Goal: Information Seeking & Learning: Learn about a topic

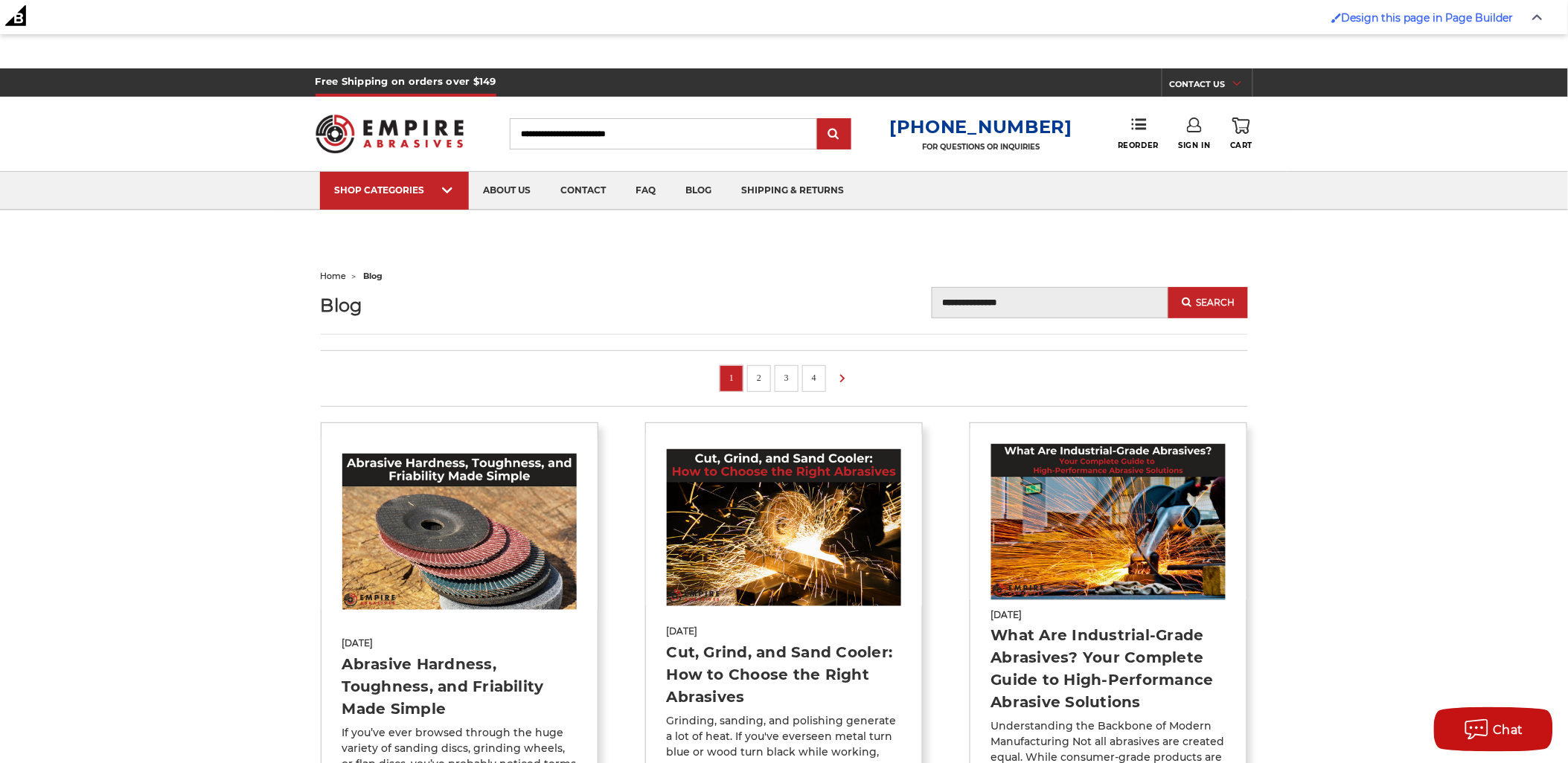
click at [605, 308] on div "Blog Blog Search Search" at bounding box center [784, 311] width 928 height 48
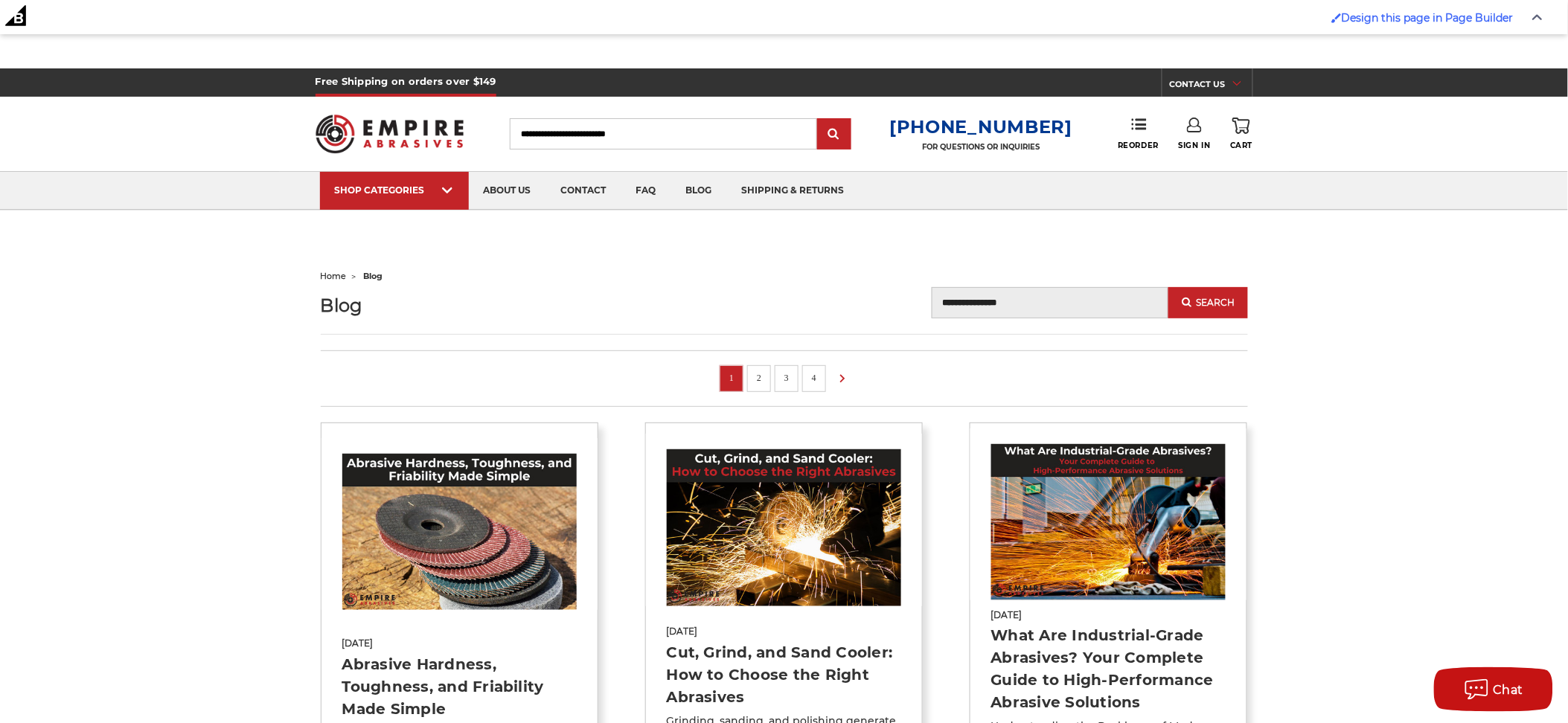
click at [391, 143] on img at bounding box center [389, 134] width 149 height 58
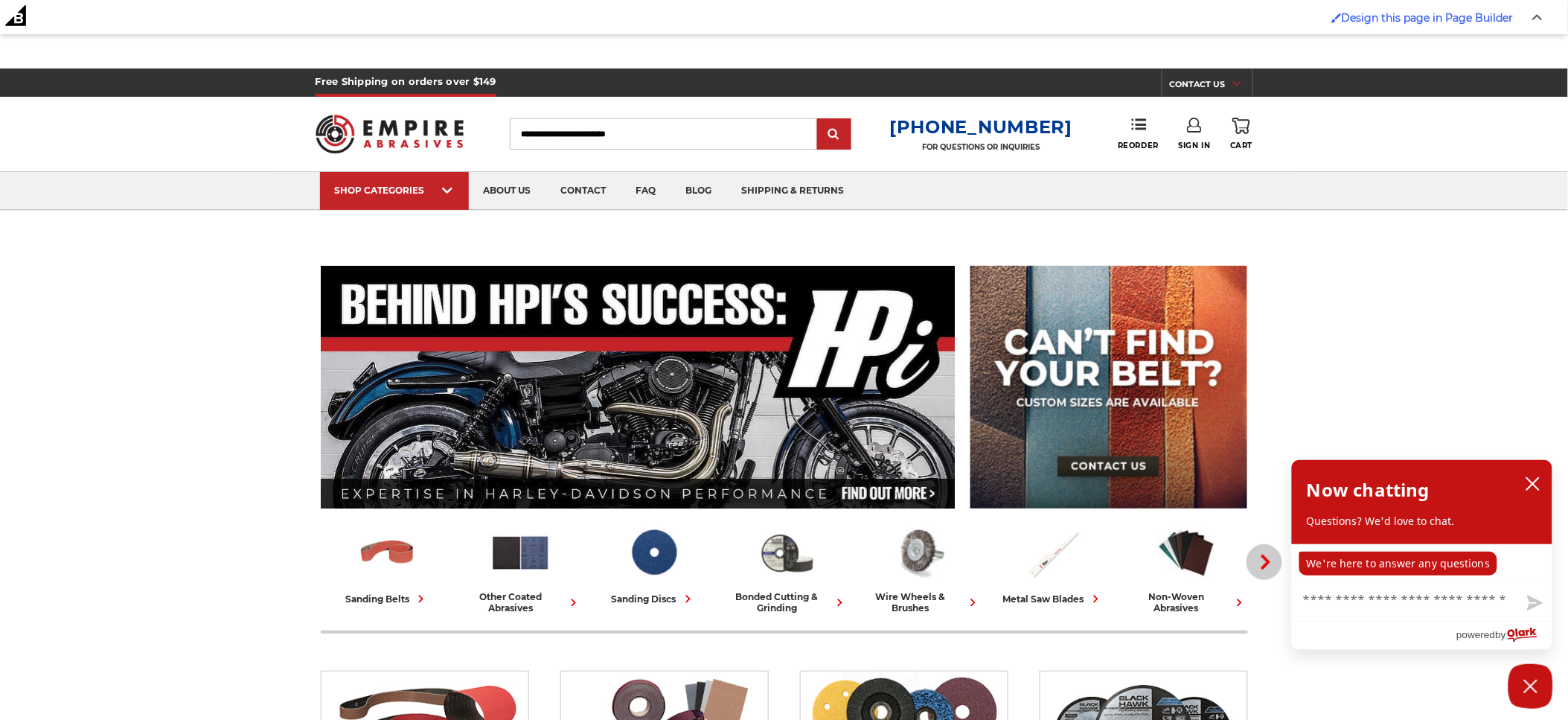
click at [1266, 561] on use "button" at bounding box center [1266, 562] width 9 height 14
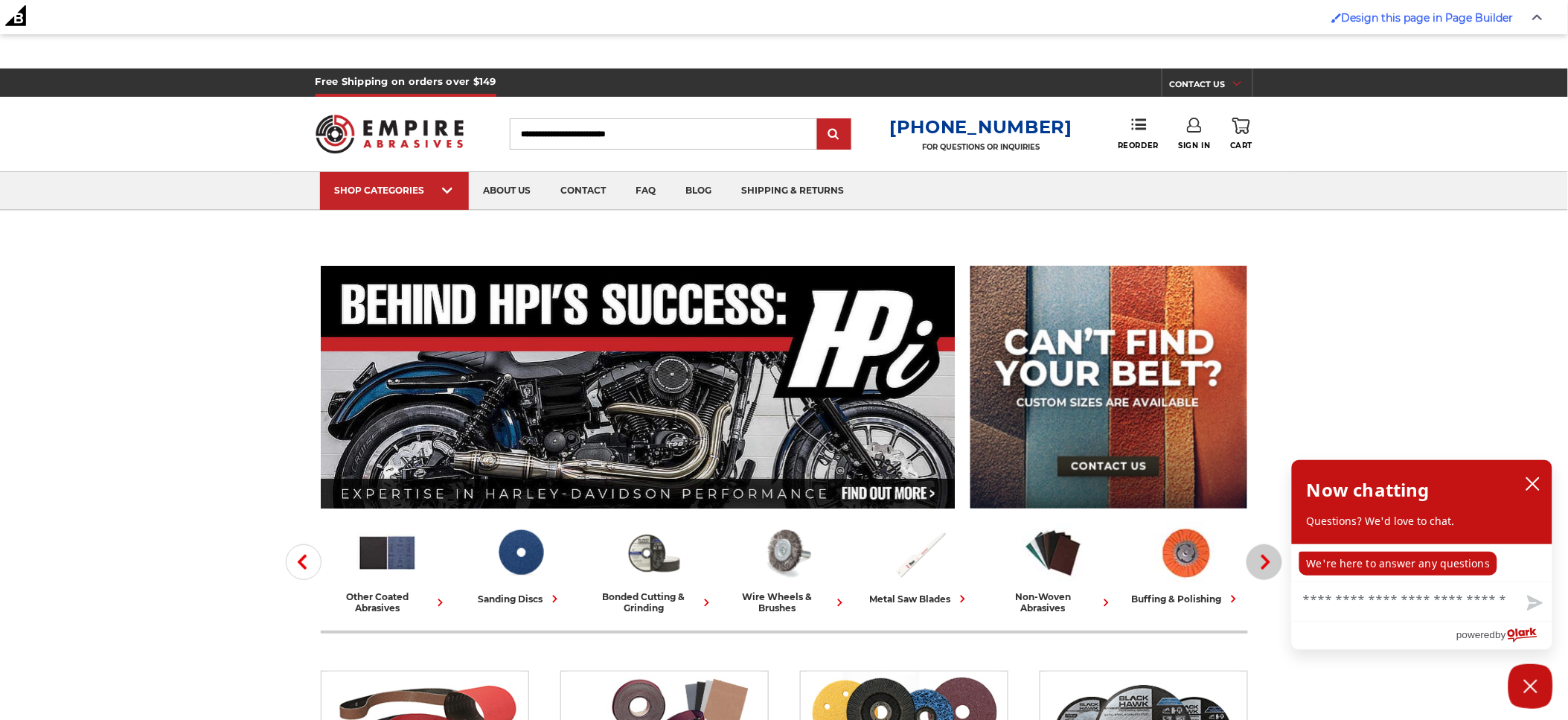
click at [1266, 561] on use "button" at bounding box center [1266, 562] width 9 height 14
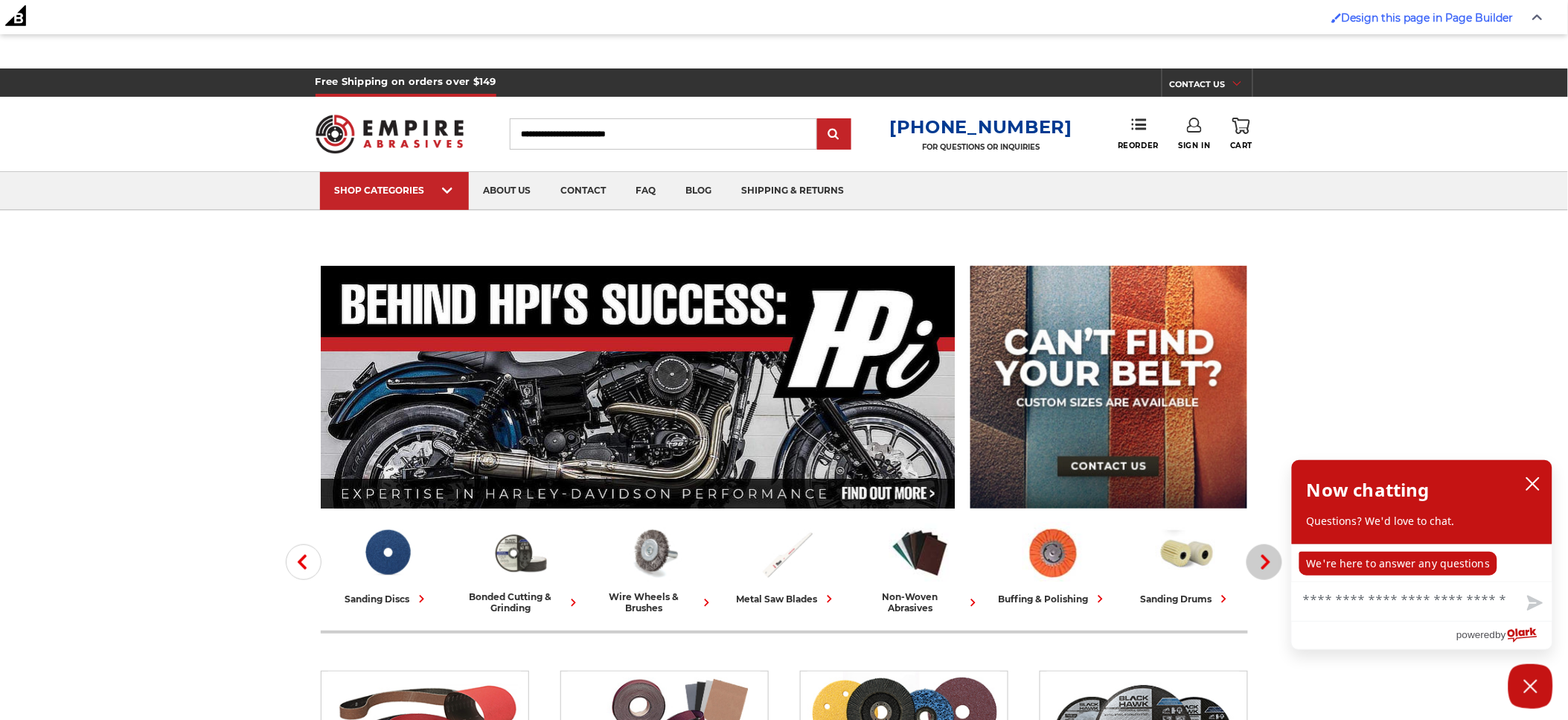
click at [1266, 561] on use "button" at bounding box center [1266, 562] width 9 height 14
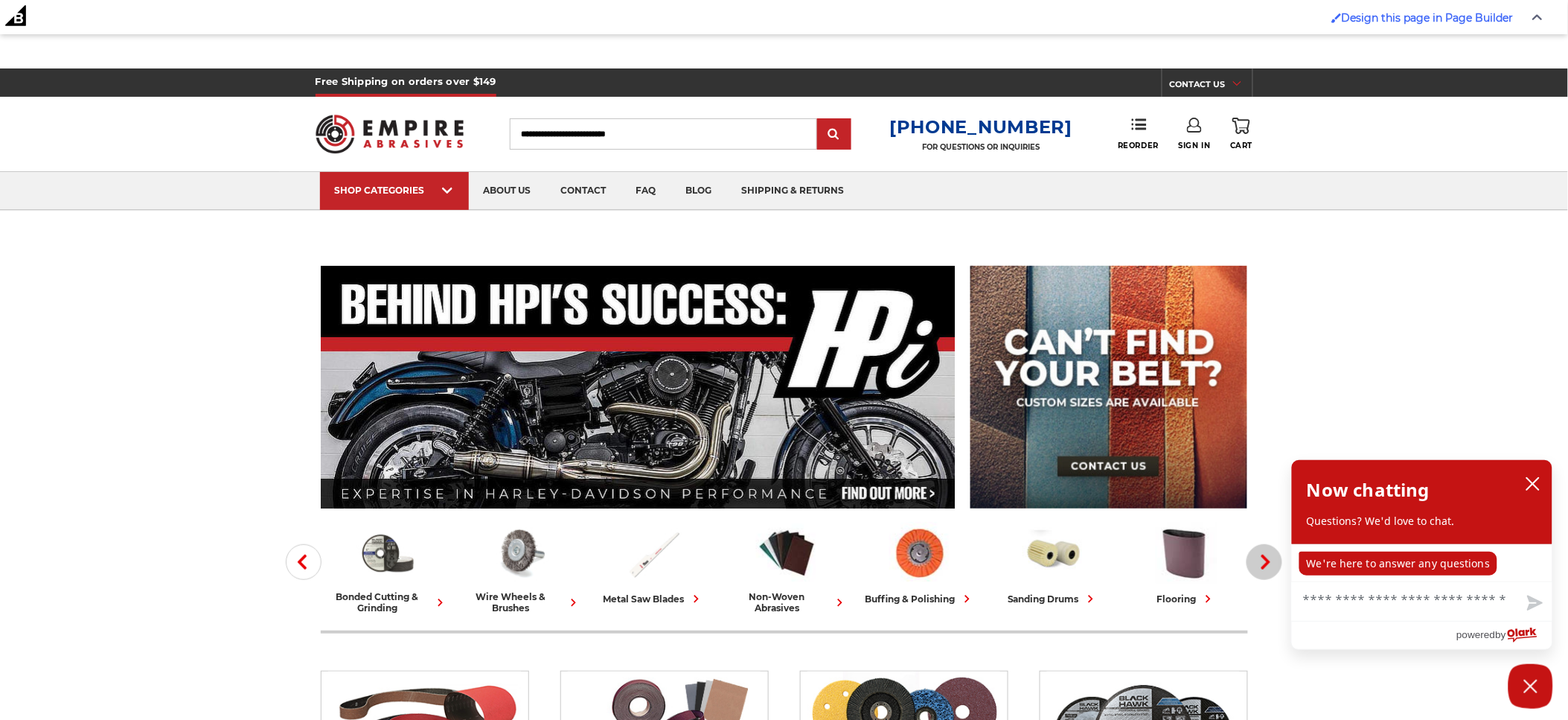
click at [1266, 561] on use "button" at bounding box center [1266, 562] width 9 height 14
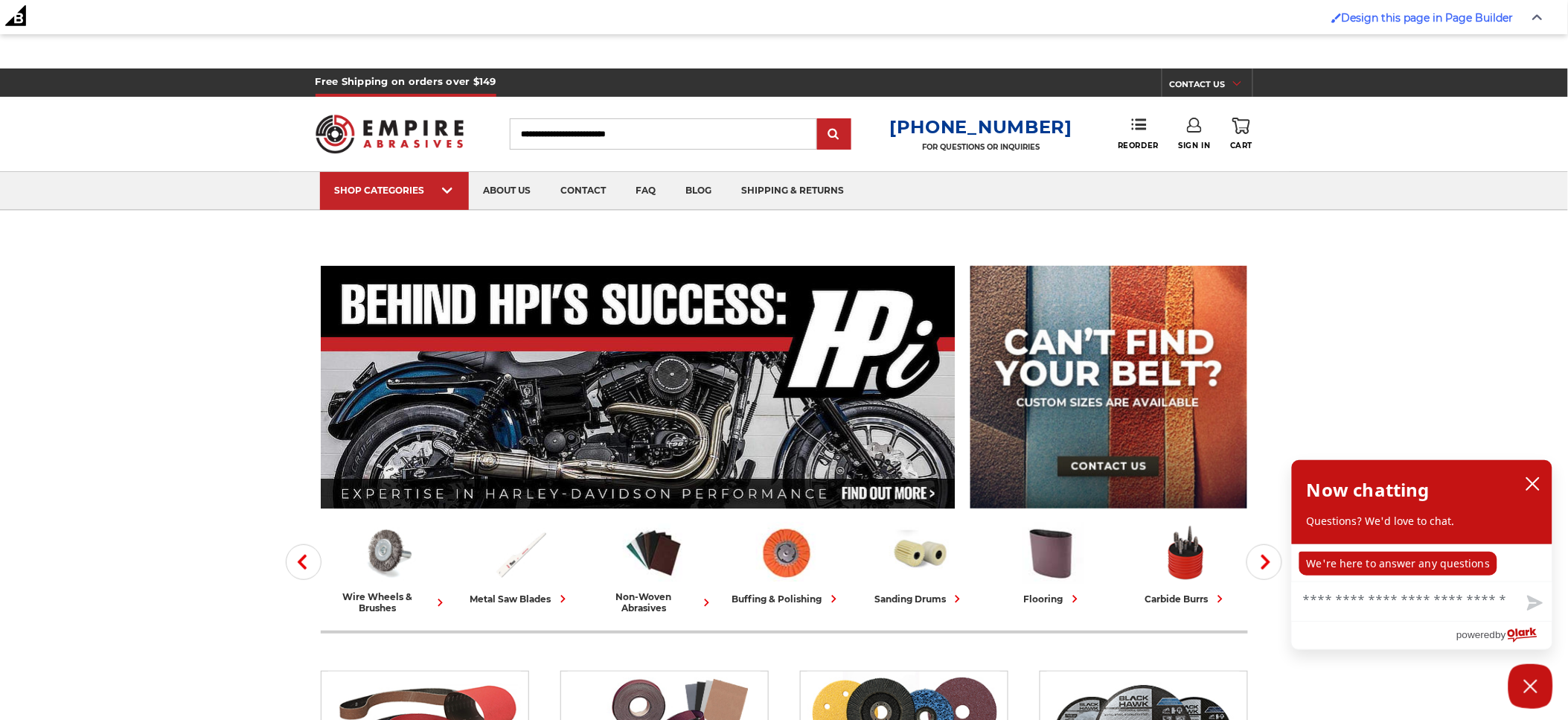
click at [682, 131] on input "Search" at bounding box center [663, 134] width 307 height 32
type input "*********"
click at [819, 120] on input "submit" at bounding box center [834, 135] width 30 height 30
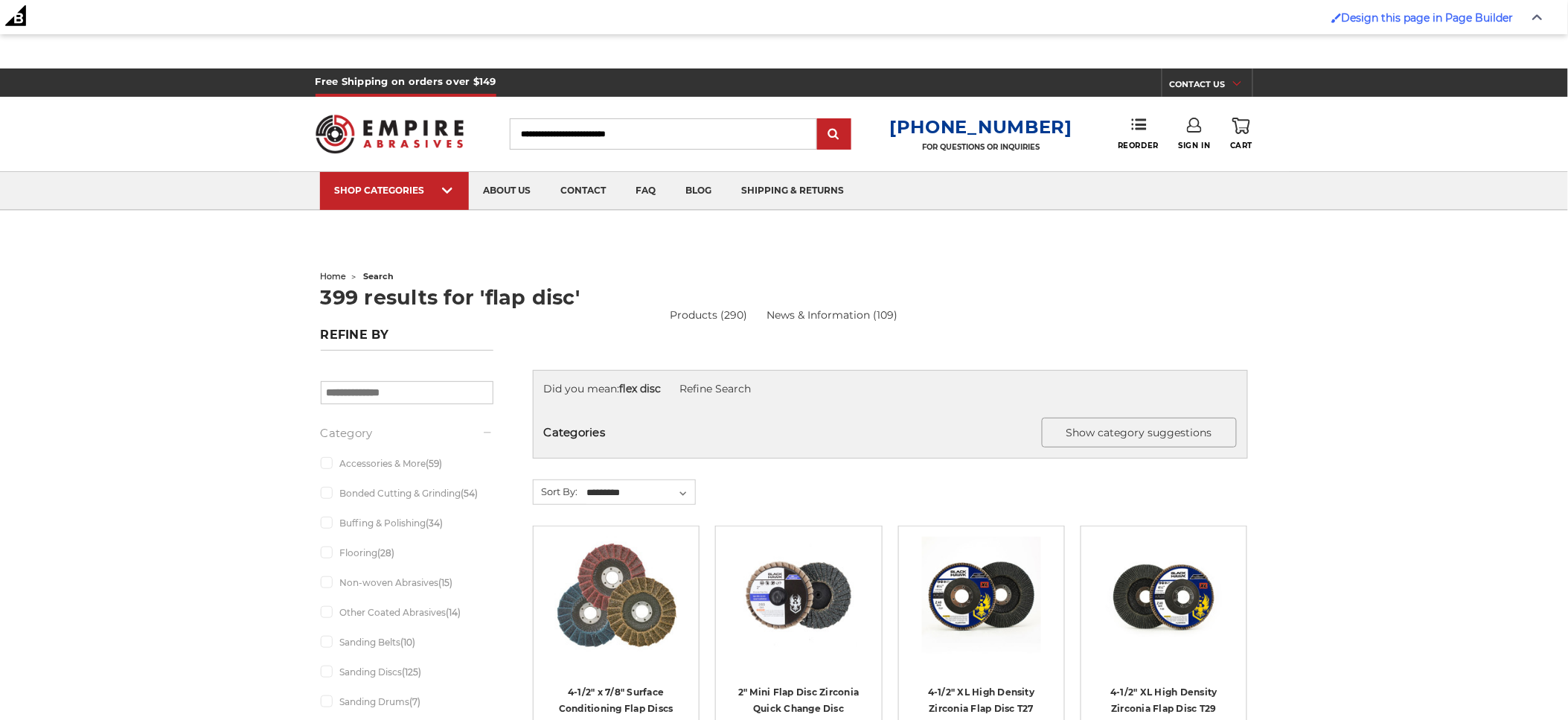
click at [1142, 429] on button "Show category suggestions" at bounding box center [1139, 432] width 195 height 30
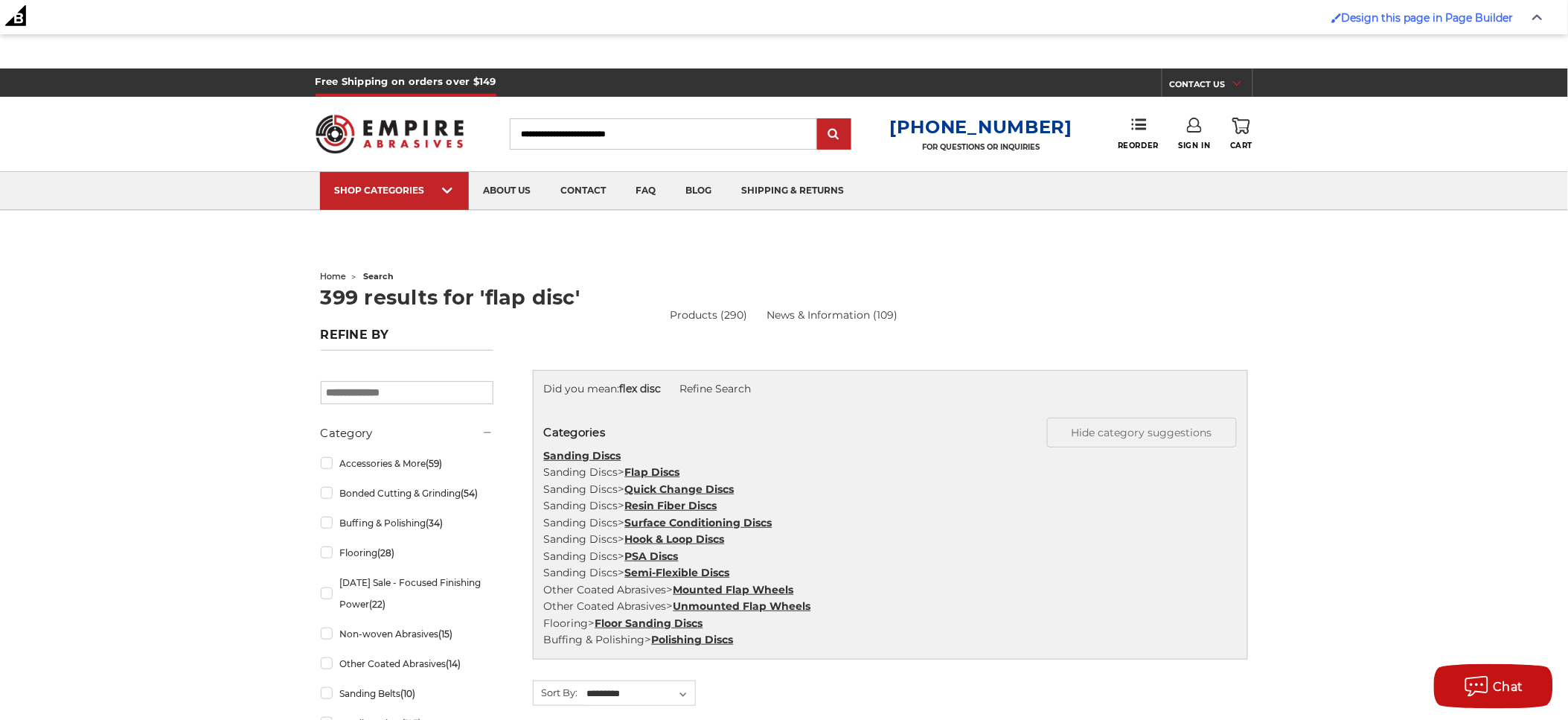
click at [628, 144] on input "Search" at bounding box center [663, 134] width 307 height 32
type input "*********"
click at [819, 120] on input "submit" at bounding box center [834, 135] width 30 height 30
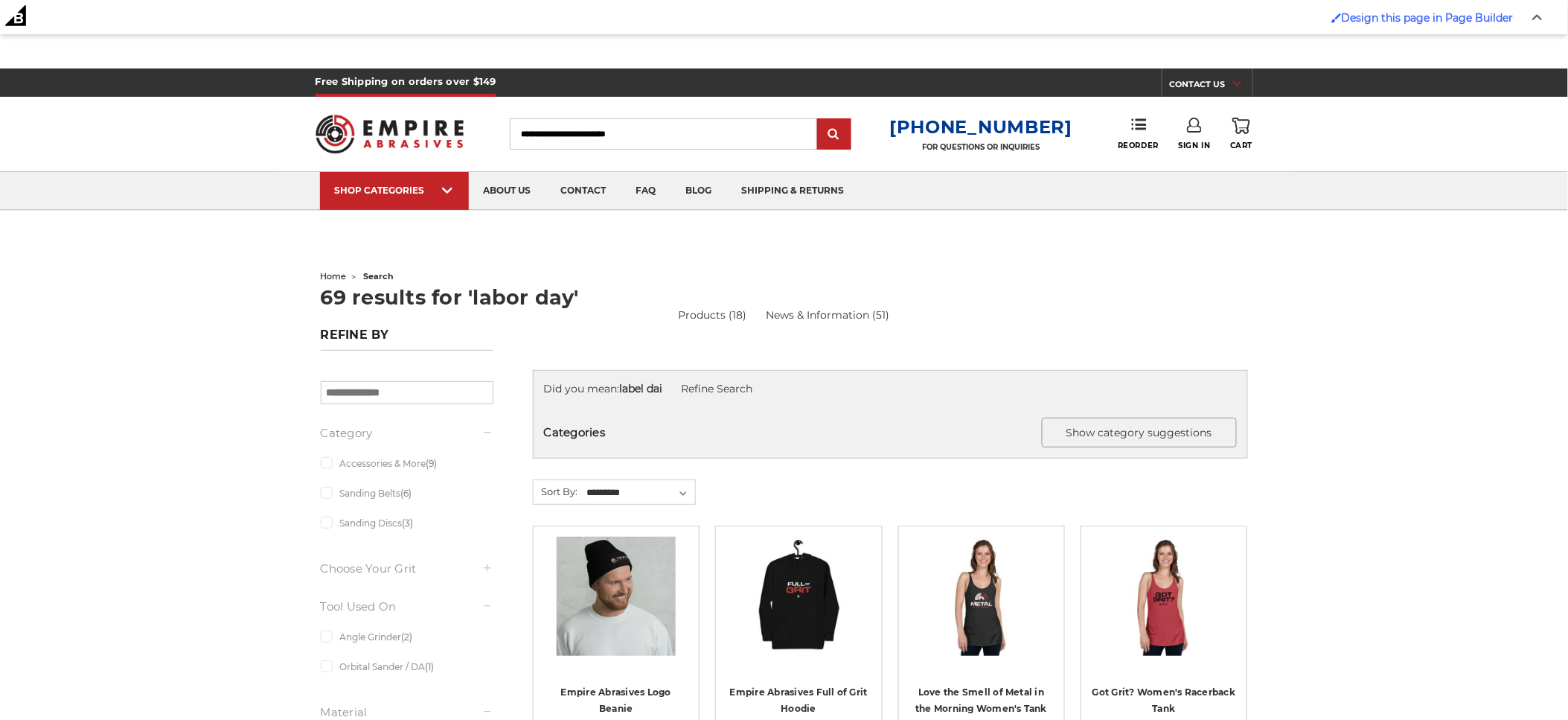
click at [1192, 430] on button "Show category suggestions" at bounding box center [1139, 432] width 195 height 30
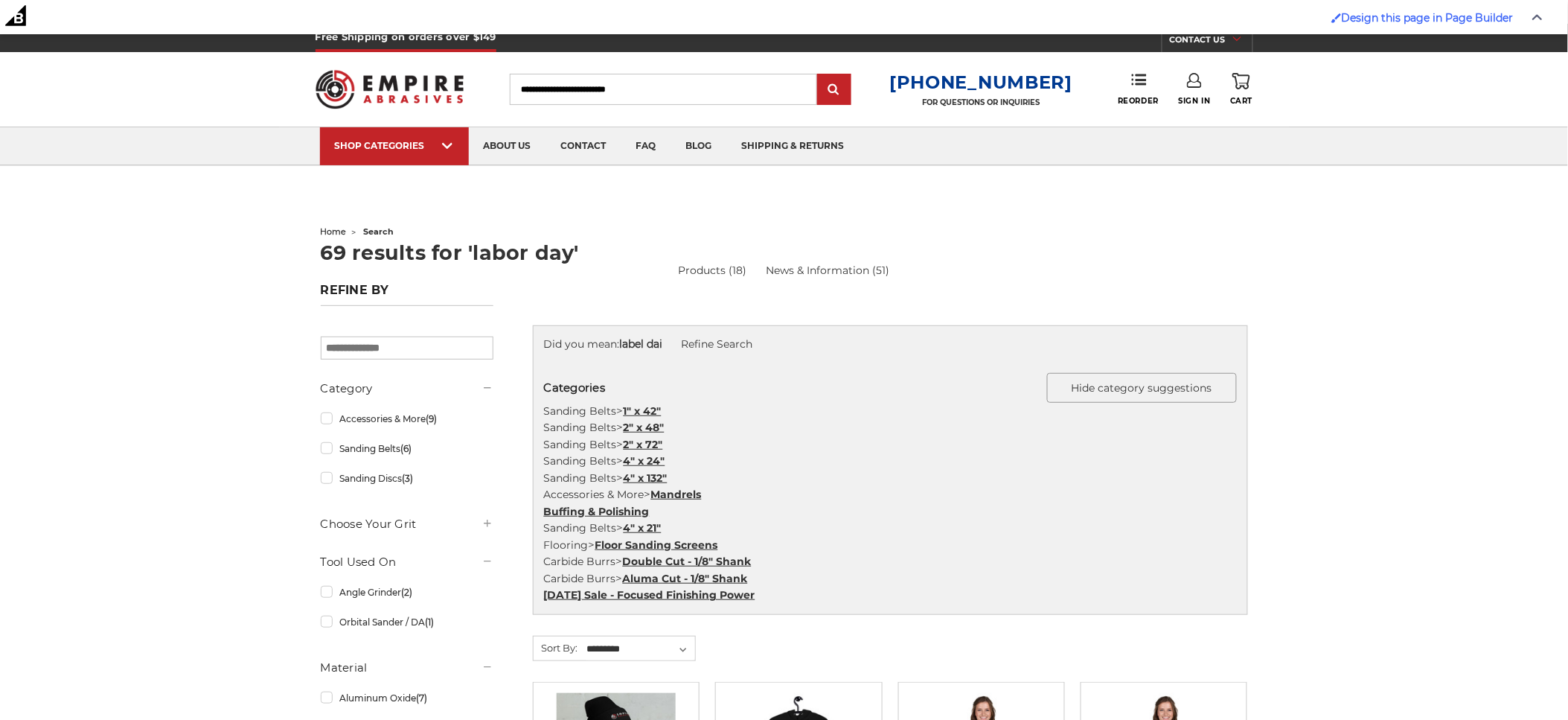
scroll to position [83, 0]
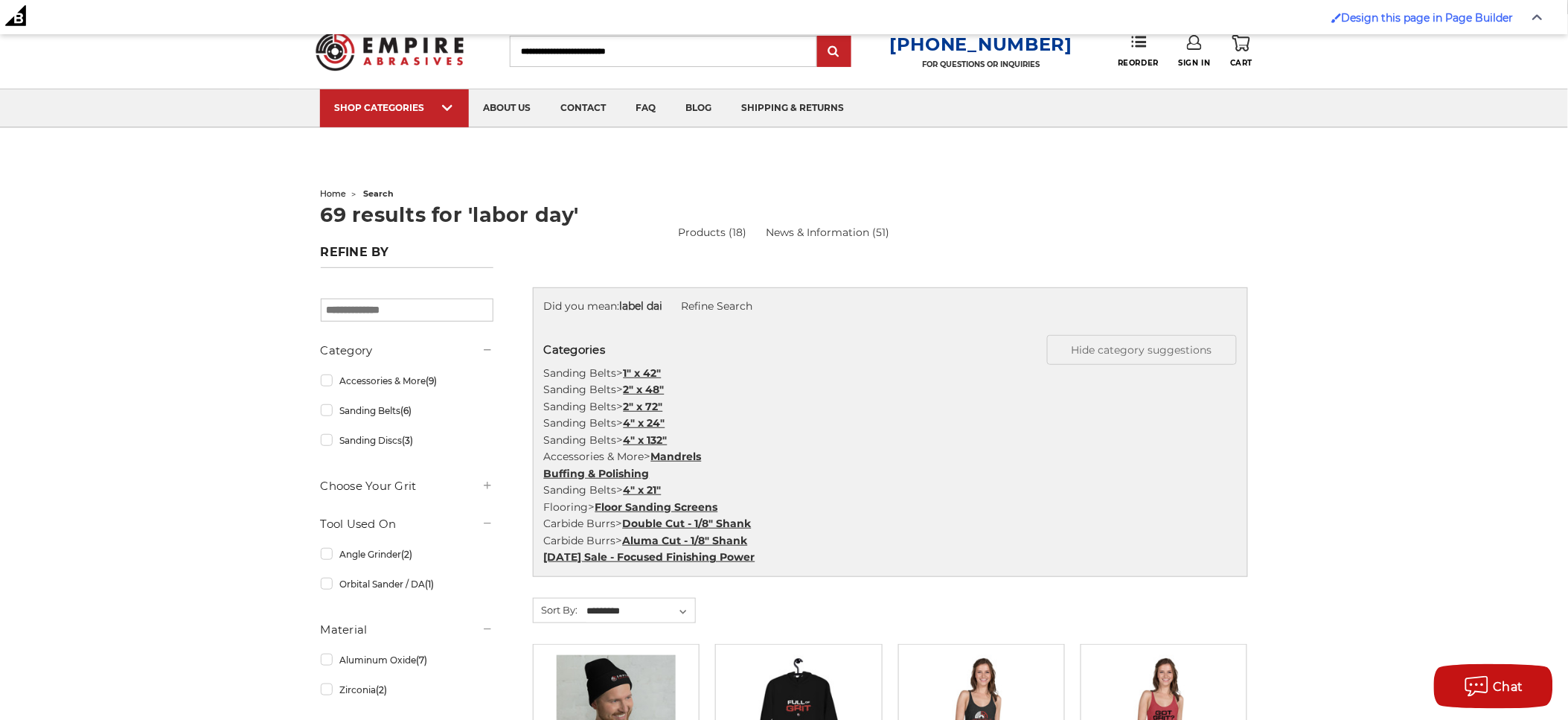
click at [427, 36] on img at bounding box center [389, 51] width 149 height 58
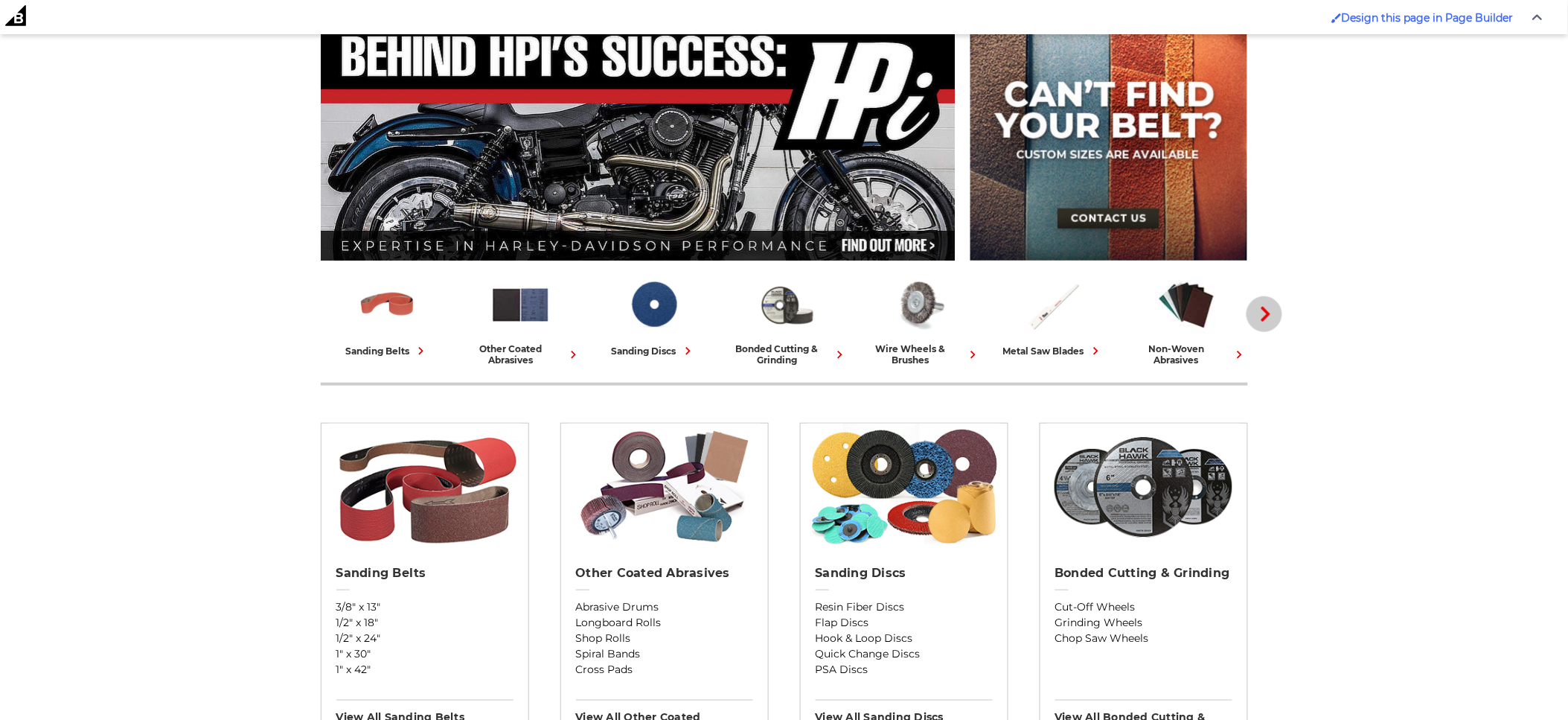
click at [1273, 320] on icon "button" at bounding box center [1265, 314] width 14 height 14
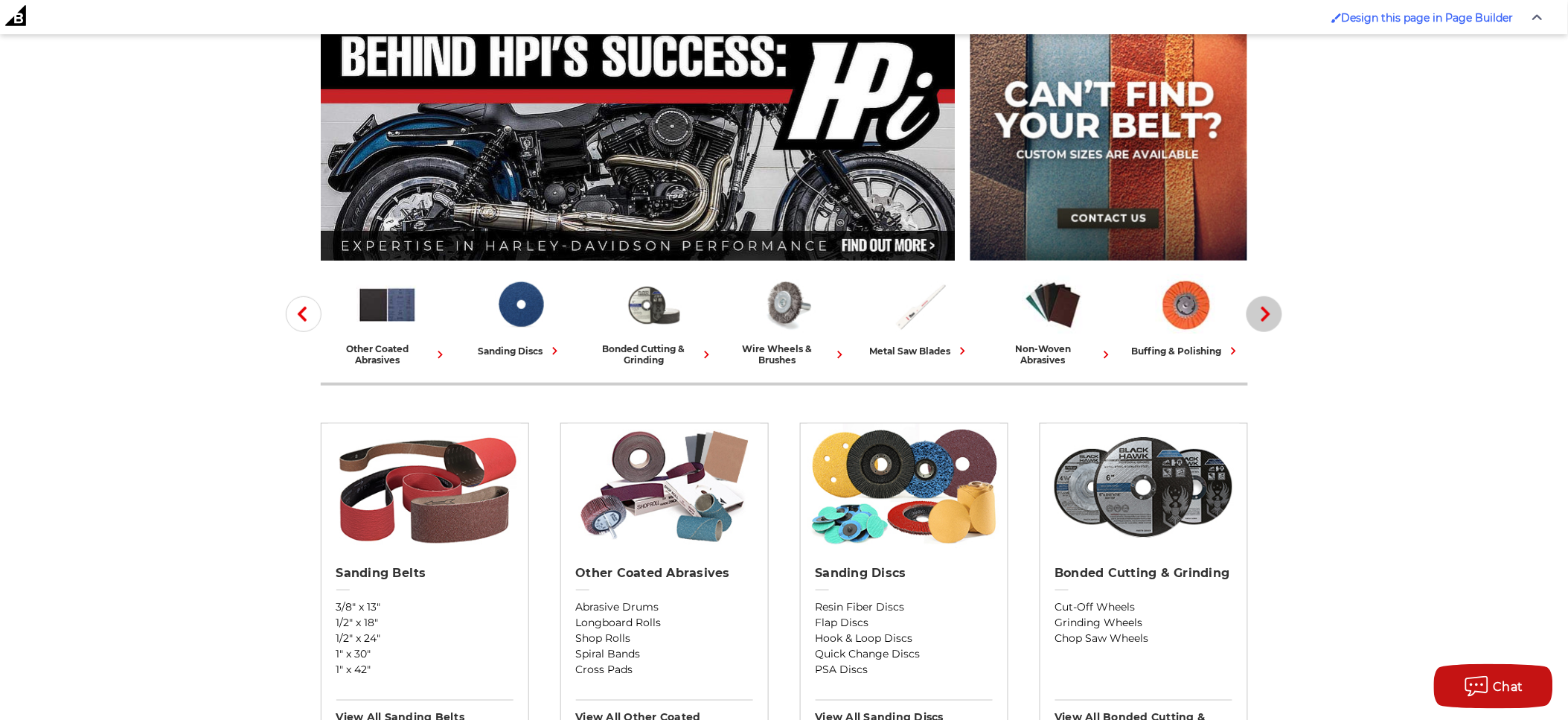
click at [1273, 320] on icon "button" at bounding box center [1265, 314] width 14 height 14
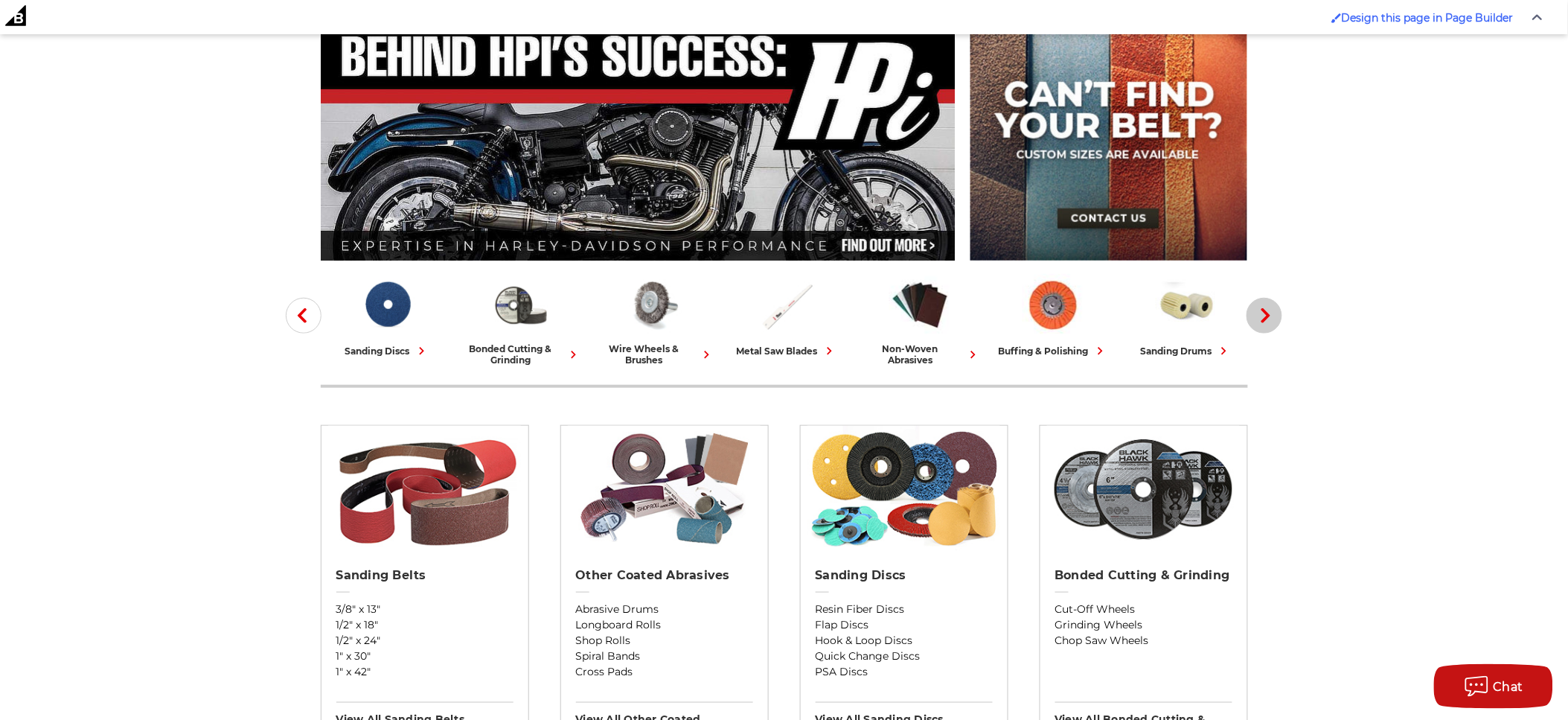
click at [1273, 320] on icon "button" at bounding box center [1265, 315] width 14 height 14
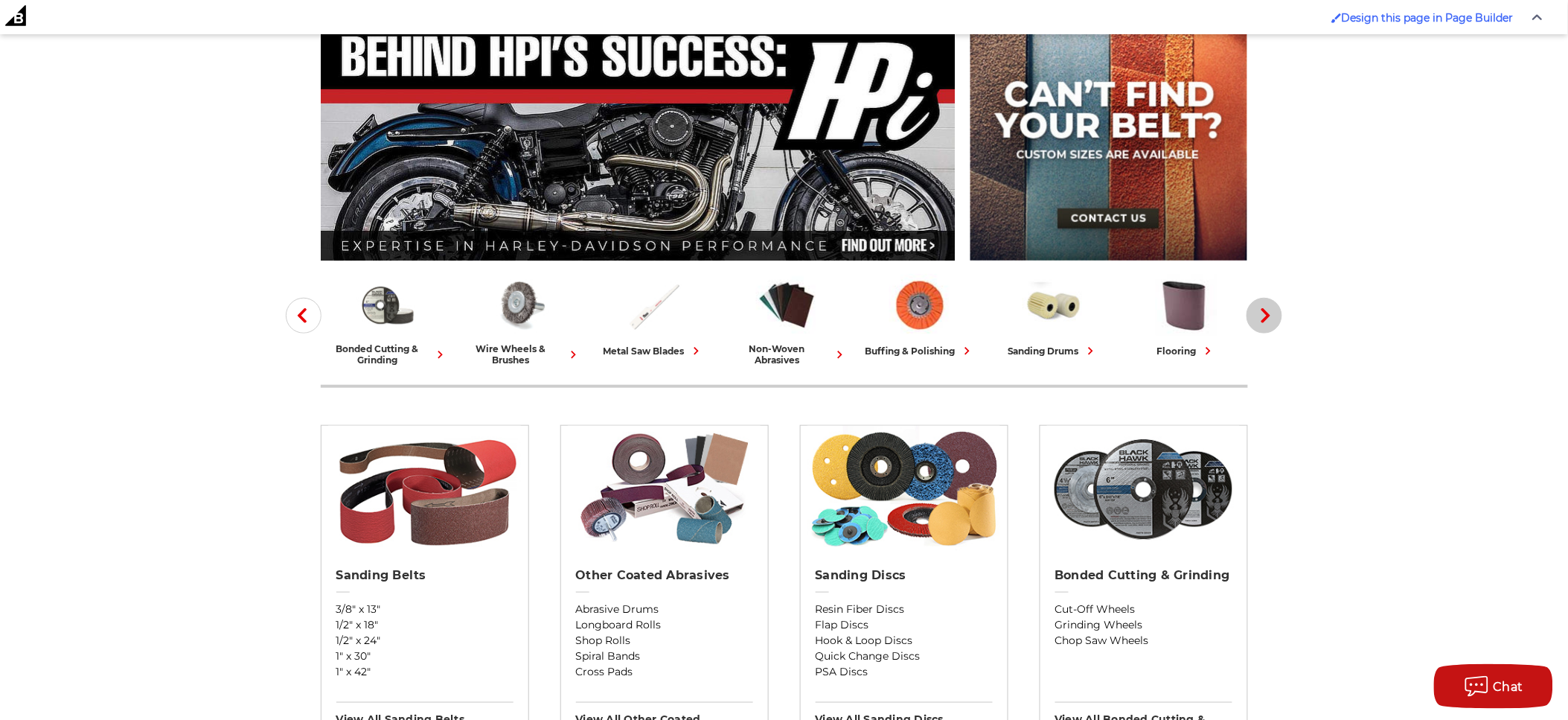
click at [1273, 320] on icon "button" at bounding box center [1265, 315] width 14 height 14
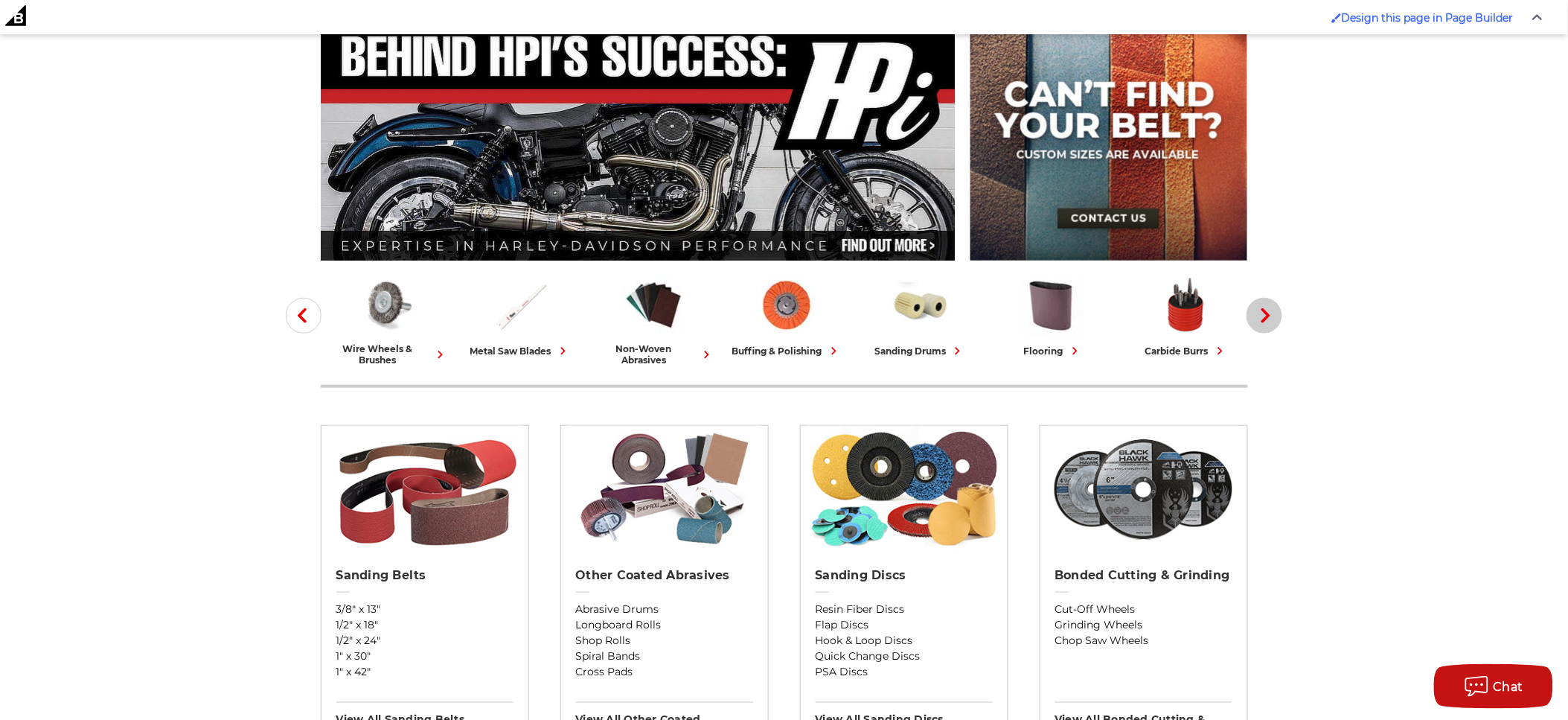
click at [1273, 320] on icon "button" at bounding box center [1265, 315] width 14 height 14
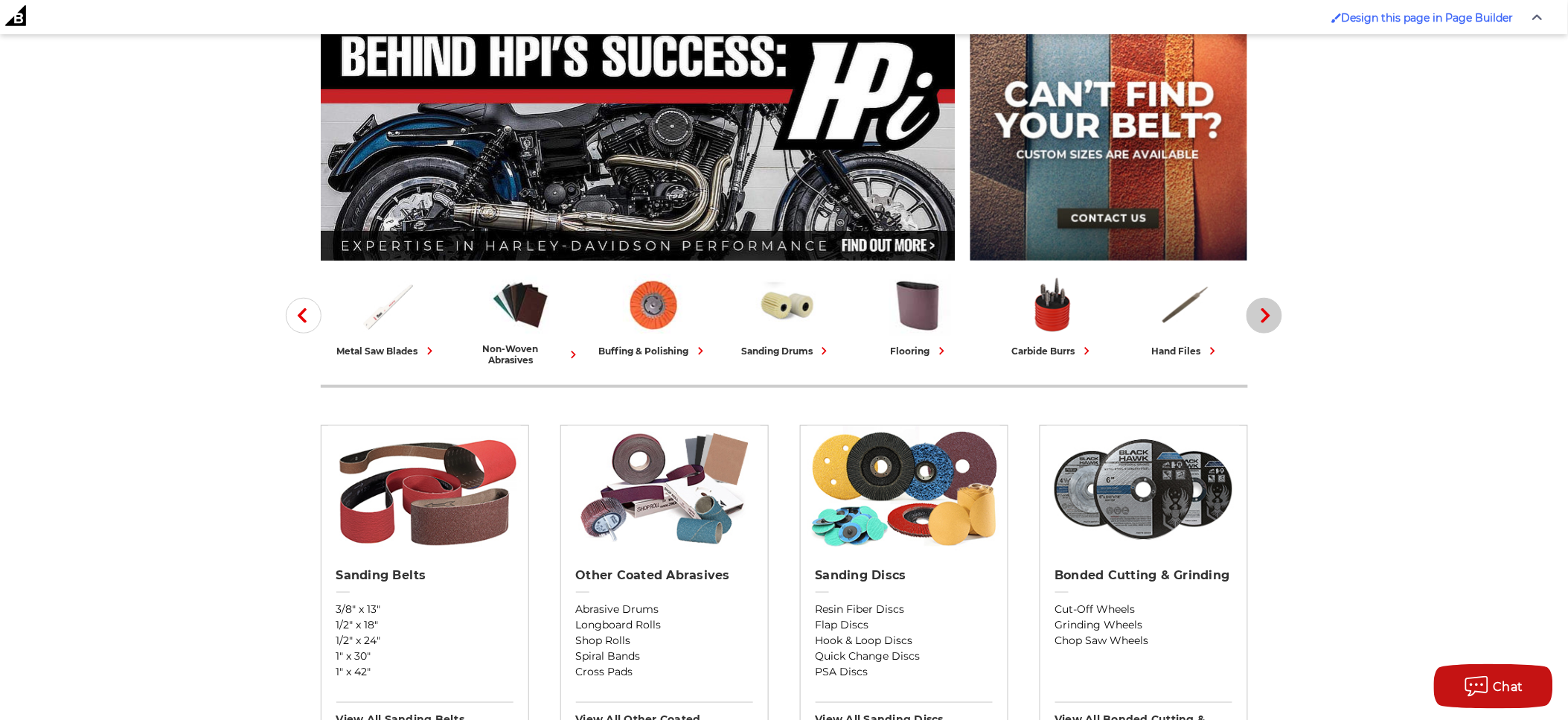
click at [1273, 320] on icon "button" at bounding box center [1265, 315] width 14 height 14
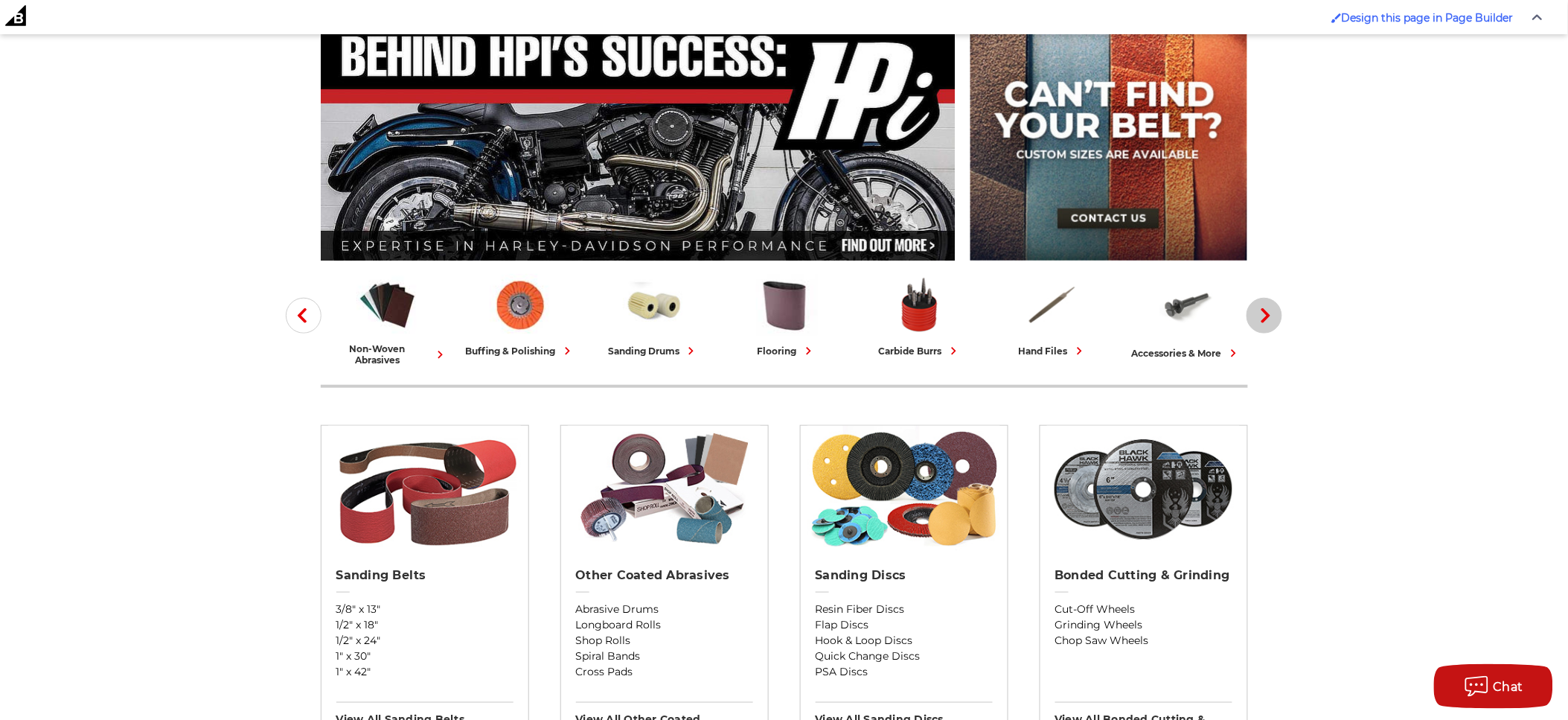
click at [1273, 320] on icon "button" at bounding box center [1265, 315] width 14 height 14
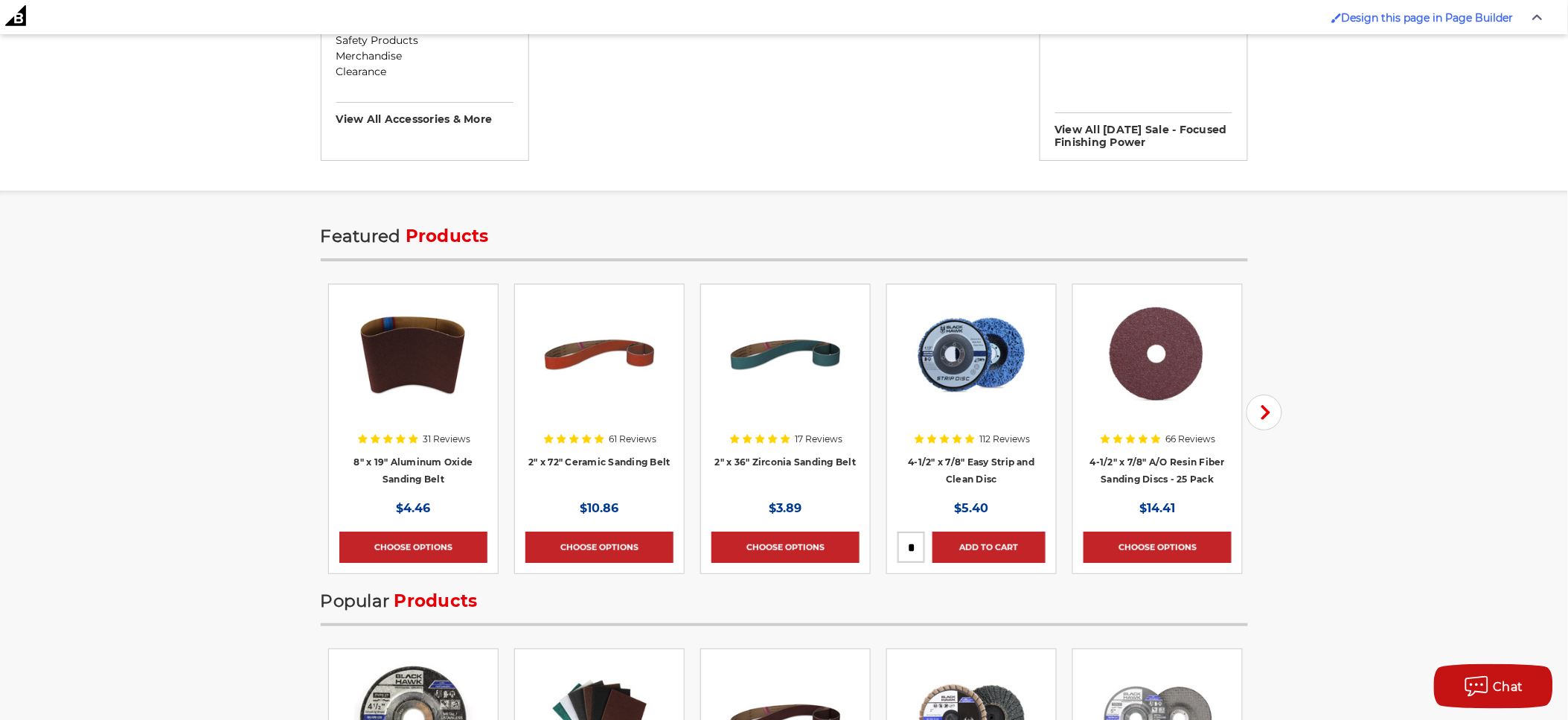
scroll to position [1489, 0]
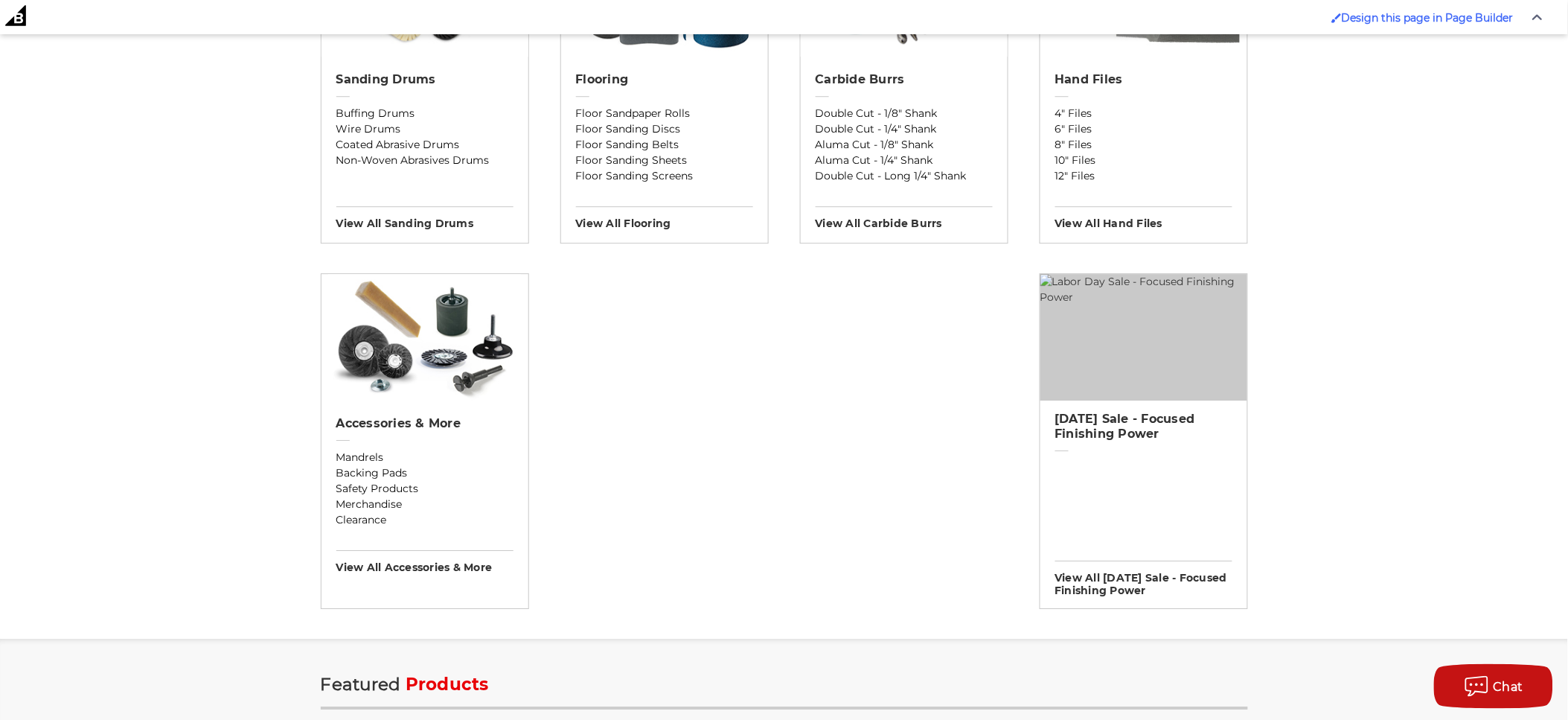
scroll to position [1571, 0]
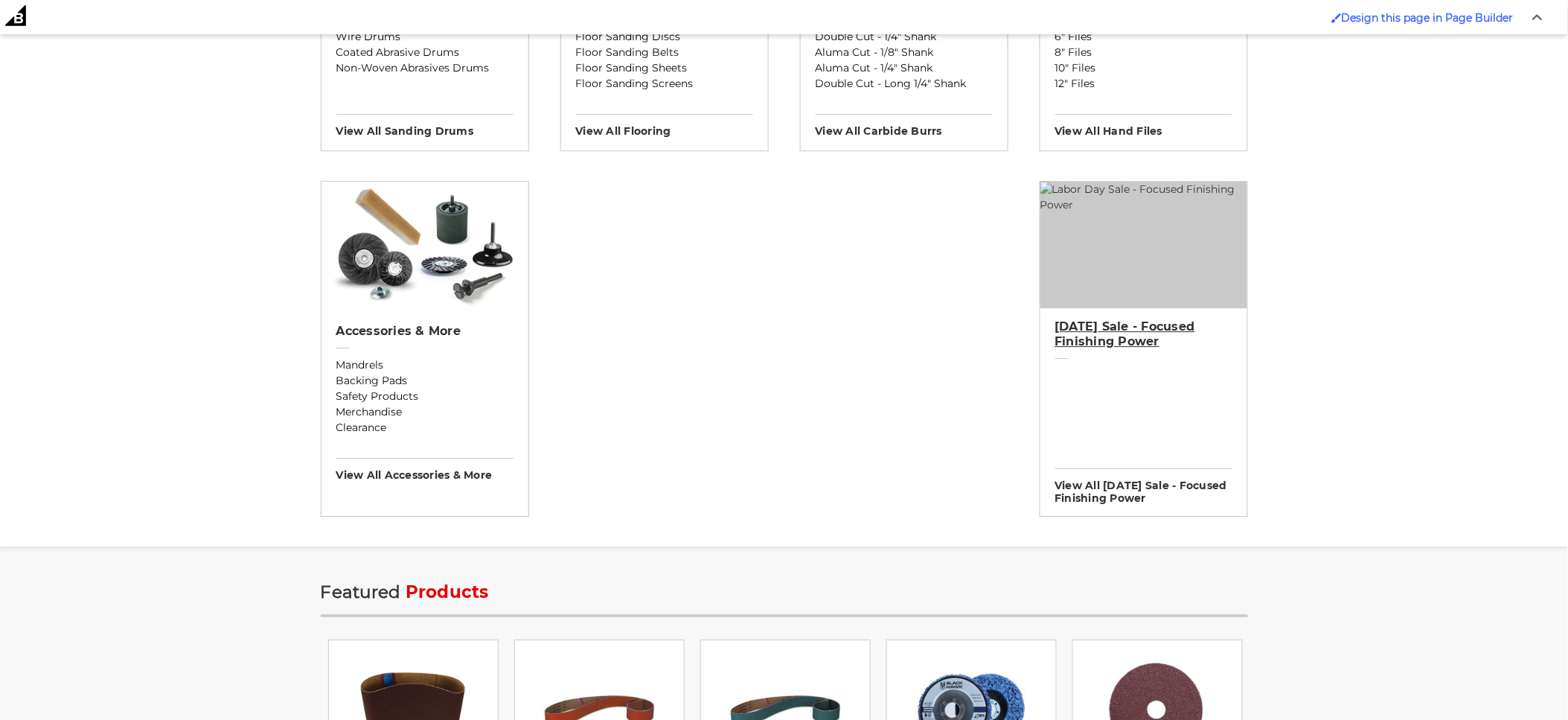
scroll to position [1571, 0]
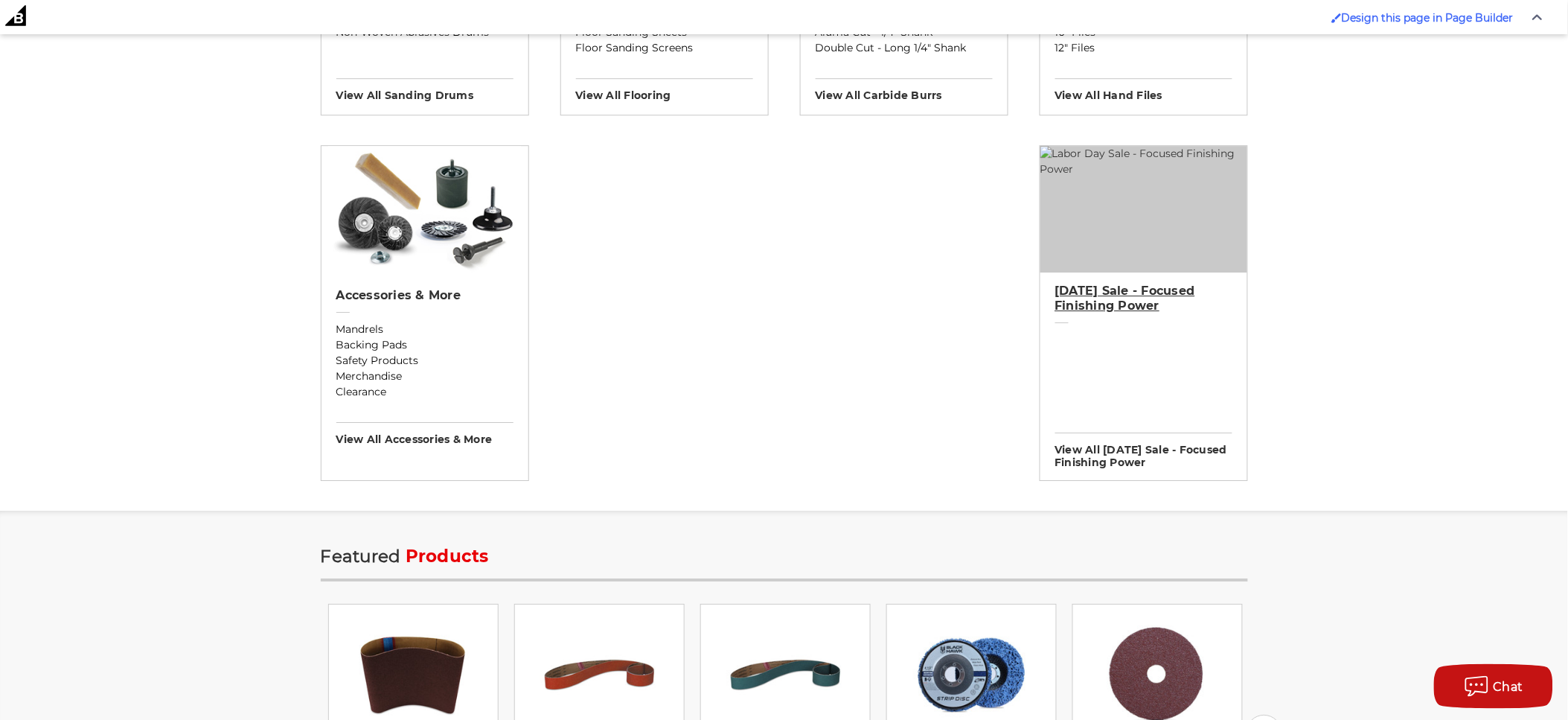
click at [1132, 314] on h2 "[DATE] Sale - Focused Finishing Power" at bounding box center [1144, 298] width 177 height 30
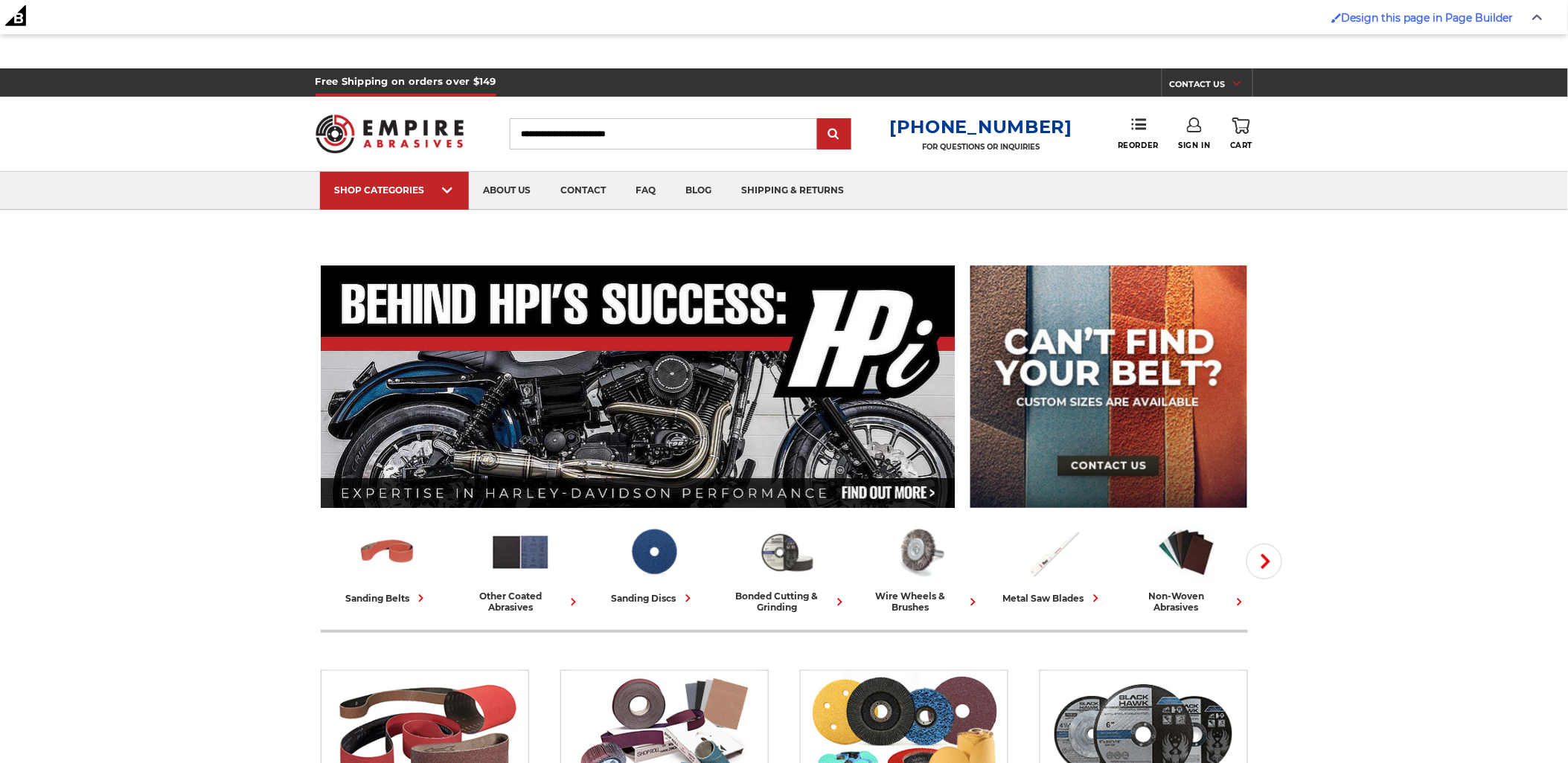
drag, startPoint x: 339, startPoint y: 327, endPoint x: 363, endPoint y: 329, distance: 24.1
click at [1396, 20] on span "Design this page in Page Builder" at bounding box center [1427, 18] width 172 height 14
